Goal: Find specific page/section: Find specific page/section

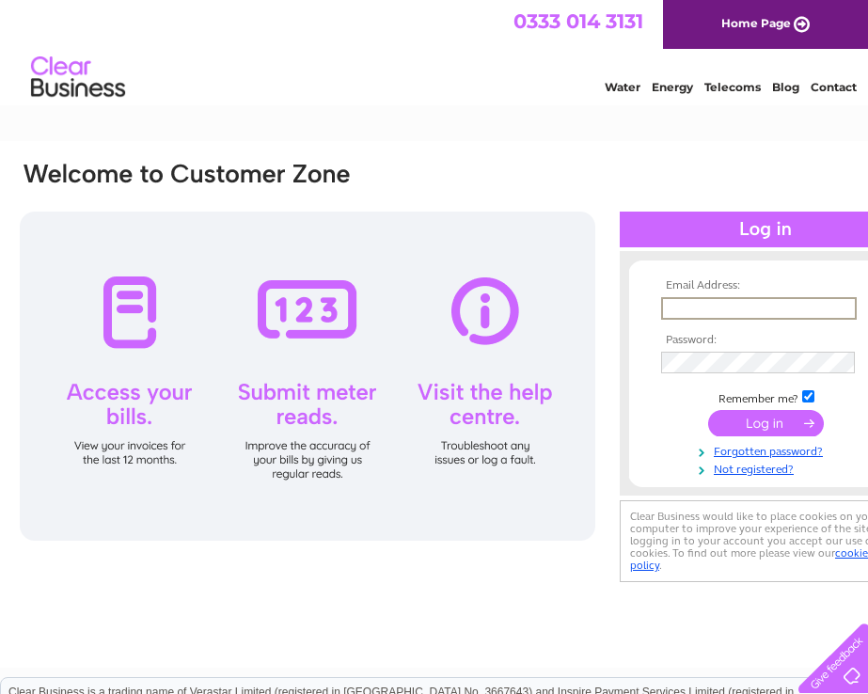
type input "cmcleaners@live.co.uk"
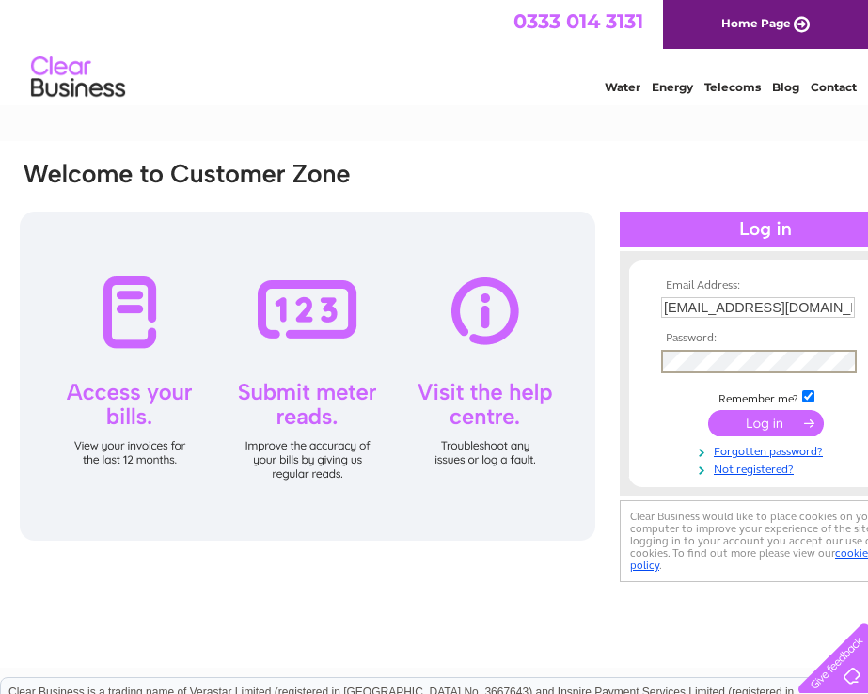
click at [768, 427] on input "submit" at bounding box center [766, 423] width 116 height 26
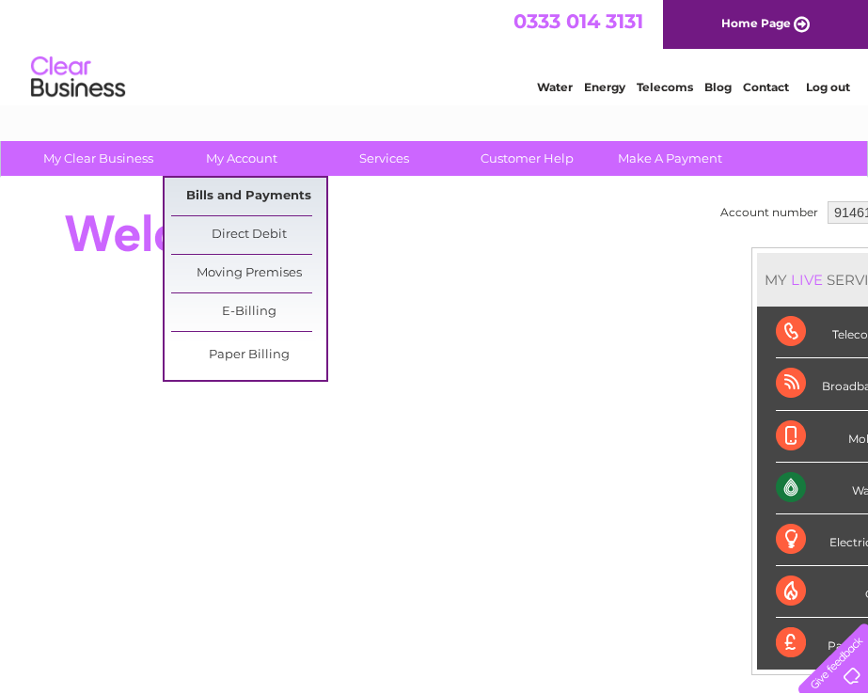
click at [249, 188] on link "Bills and Payments" at bounding box center [248, 197] width 155 height 38
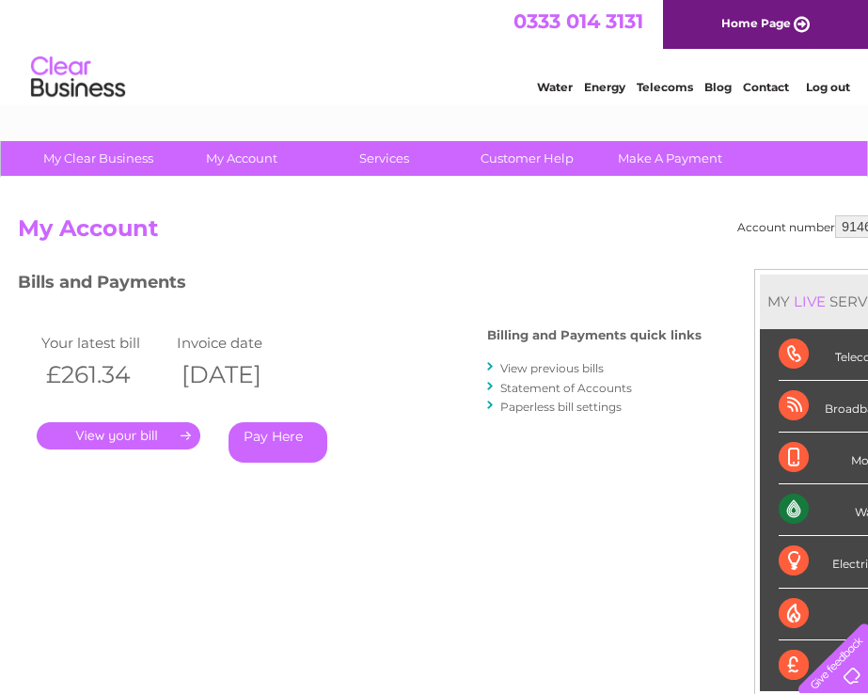
click at [131, 436] on link "." at bounding box center [119, 435] width 164 height 27
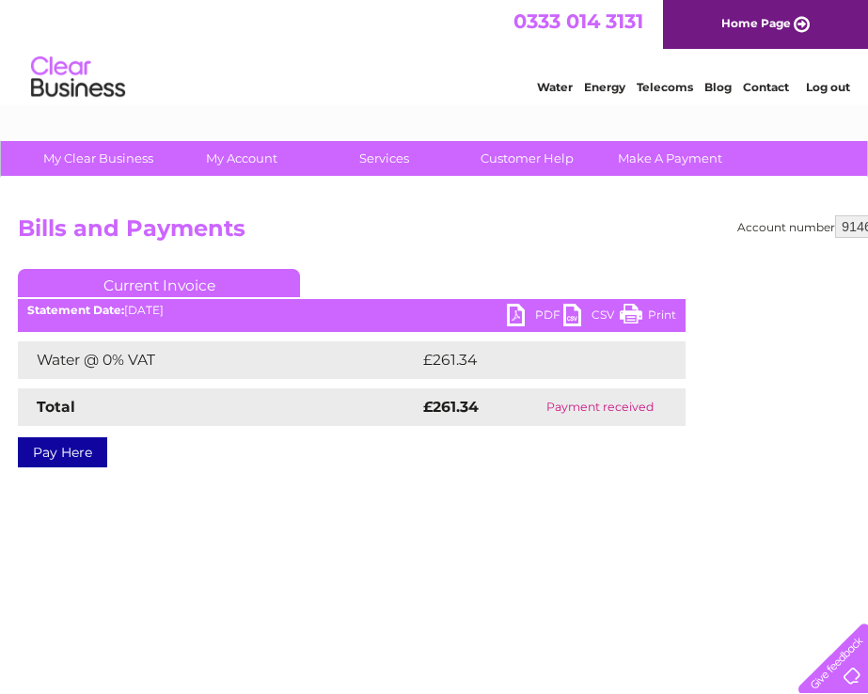
click at [530, 315] on link "PDF" at bounding box center [535, 317] width 56 height 27
